Goal: Task Accomplishment & Management: Complete application form

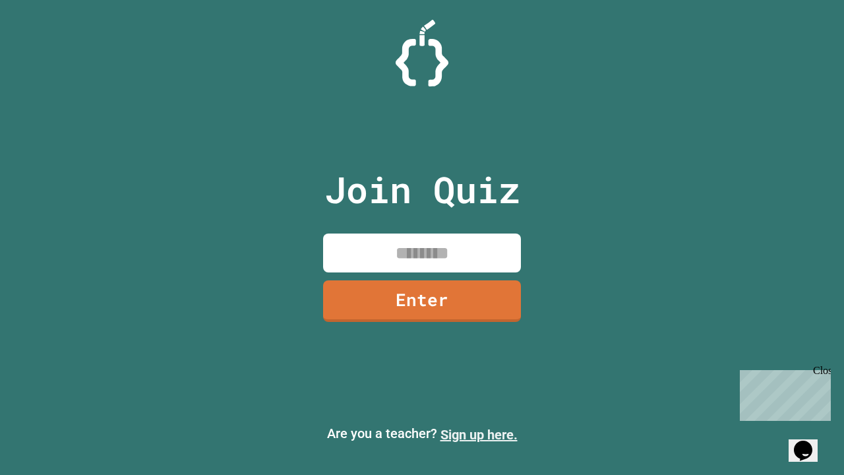
click at [479, 435] on link "Sign up here." at bounding box center [479, 435] width 77 height 16
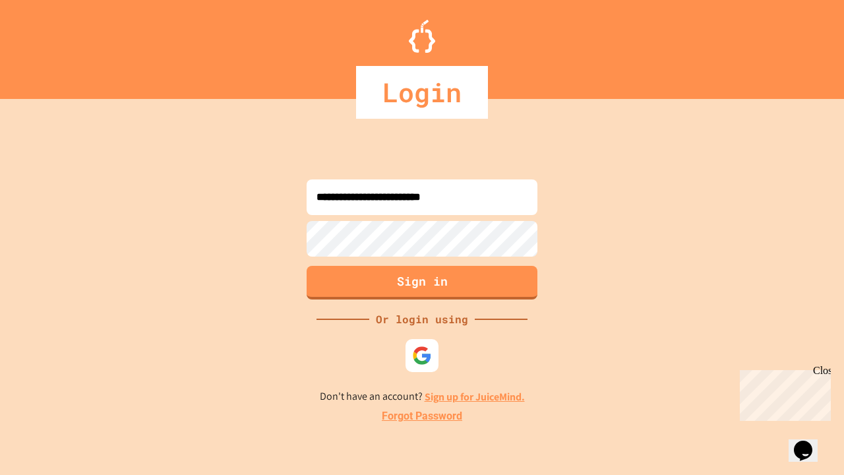
type input "**********"
